Goal: Task Accomplishment & Management: Manage account settings

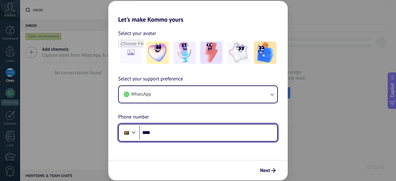
click at [163, 132] on input "****" at bounding box center [208, 133] width 138 height 14
type input "**********"
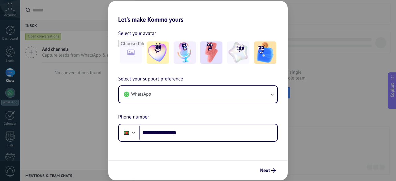
click at [269, 164] on div "Next" at bounding box center [197, 170] width 179 height 20
click at [268, 170] on span "Next" at bounding box center [265, 170] width 10 height 4
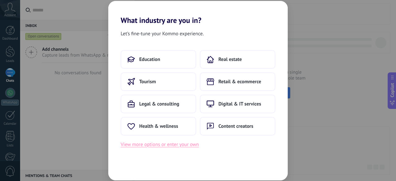
click at [143, 144] on button "View more options or enter your own" at bounding box center [160, 144] width 78 height 8
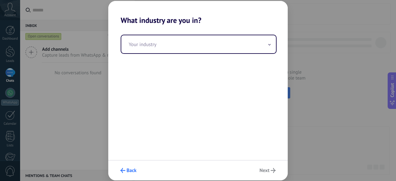
click at [125, 172] on icon "submit" at bounding box center [122, 170] width 5 height 5
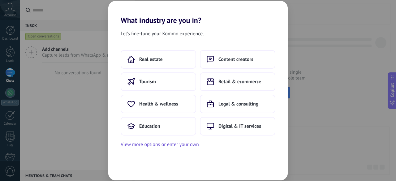
click at [87, 44] on div "What industry are you in? Let’s fine-tune your Kommo experience. Real estate Co…" at bounding box center [198, 90] width 396 height 181
click at [294, 21] on div "What industry are you in? Let’s fine-tune your Kommo experience. Real estate Co…" at bounding box center [198, 90] width 396 height 181
click at [162, 80] on button "Tourism" at bounding box center [158, 81] width 75 height 19
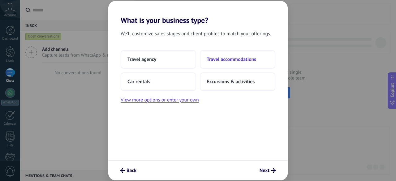
click at [224, 58] on span "Travel accommodations" at bounding box center [231, 59] width 49 height 6
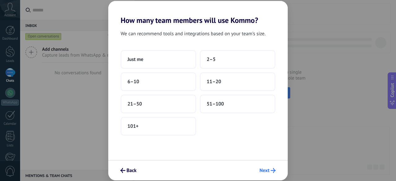
click at [273, 170] on icon "submit" at bounding box center [273, 170] width 5 height 5
drag, startPoint x: 273, startPoint y: 170, endPoint x: 269, endPoint y: 172, distance: 5.3
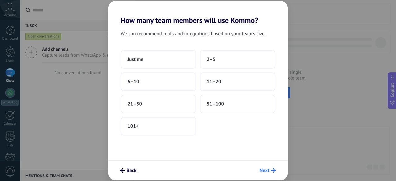
click at [269, 172] on span "Next" at bounding box center [268, 170] width 16 height 5
click at [269, 172] on span "Next" at bounding box center [265, 170] width 10 height 4
click at [135, 64] on button "Just me" at bounding box center [158, 59] width 75 height 19
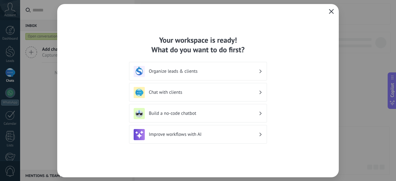
click at [331, 9] on button "button" at bounding box center [331, 11] width 8 height 9
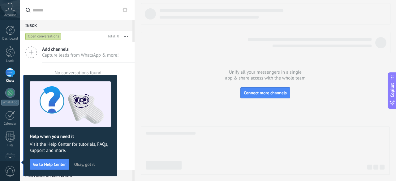
click at [10, 13] on div "Account" at bounding box center [10, 10] width 20 height 20
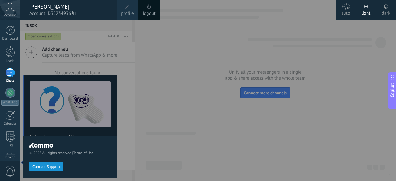
click at [10, 13] on div "Account" at bounding box center [10, 10] width 20 height 20
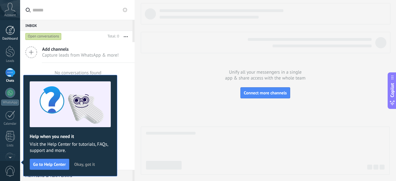
click at [10, 32] on div at bounding box center [10, 30] width 9 height 9
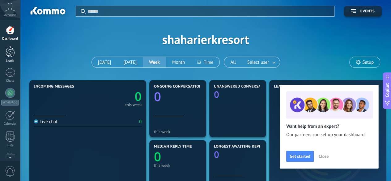
click at [11, 49] on div at bounding box center [10, 51] width 9 height 11
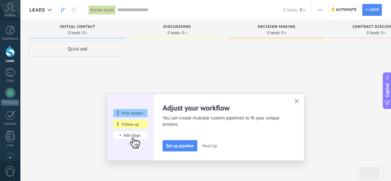
click at [299, 99] on icon "button" at bounding box center [297, 101] width 5 height 5
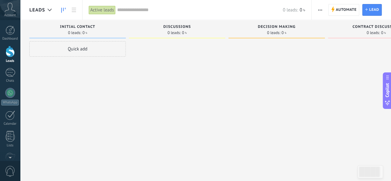
click at [7, 5] on icon at bounding box center [10, 7] width 11 height 9
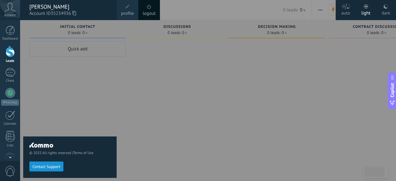
click at [152, 16] on link "logout" at bounding box center [149, 13] width 13 height 7
